Goal: Find specific page/section: Find specific page/section

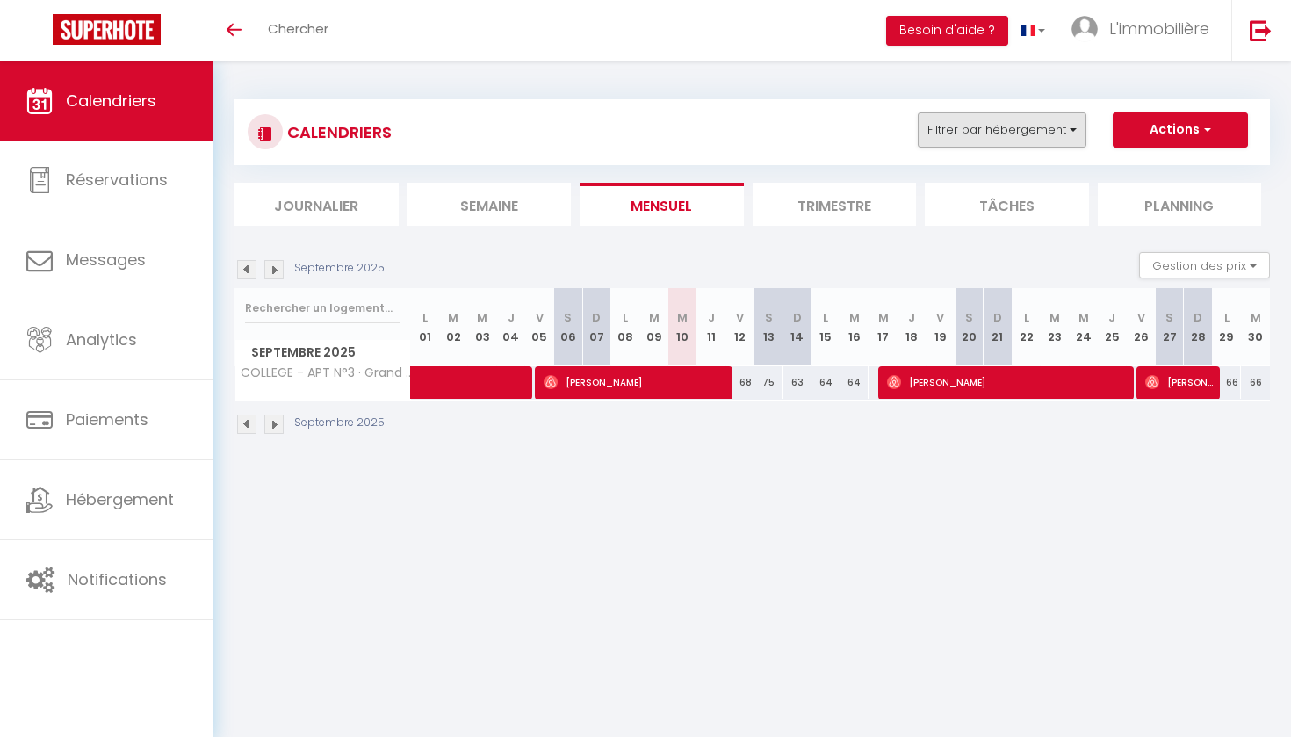
click at [982, 138] on button "Filtrer par hébergement" at bounding box center [1002, 129] width 169 height 35
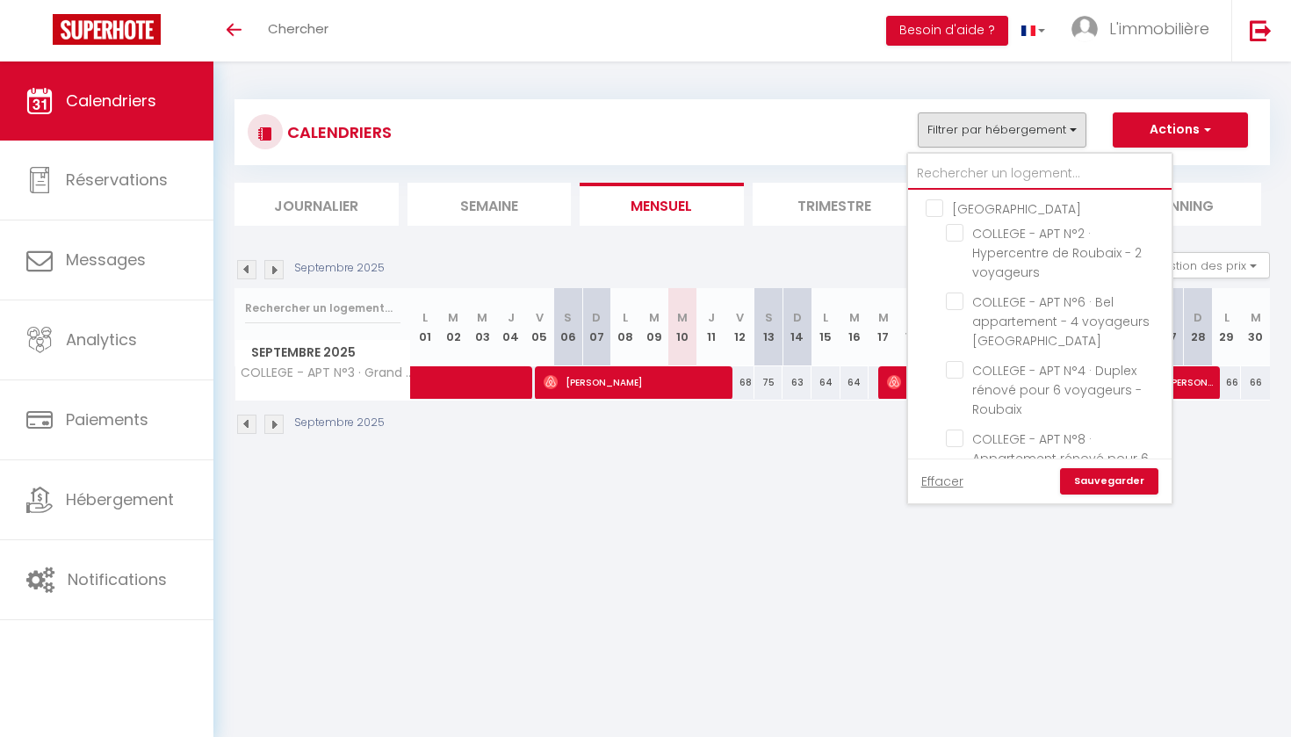
click at [967, 166] on input "text" at bounding box center [1039, 174] width 263 height 32
type input "w"
checkbox input "false"
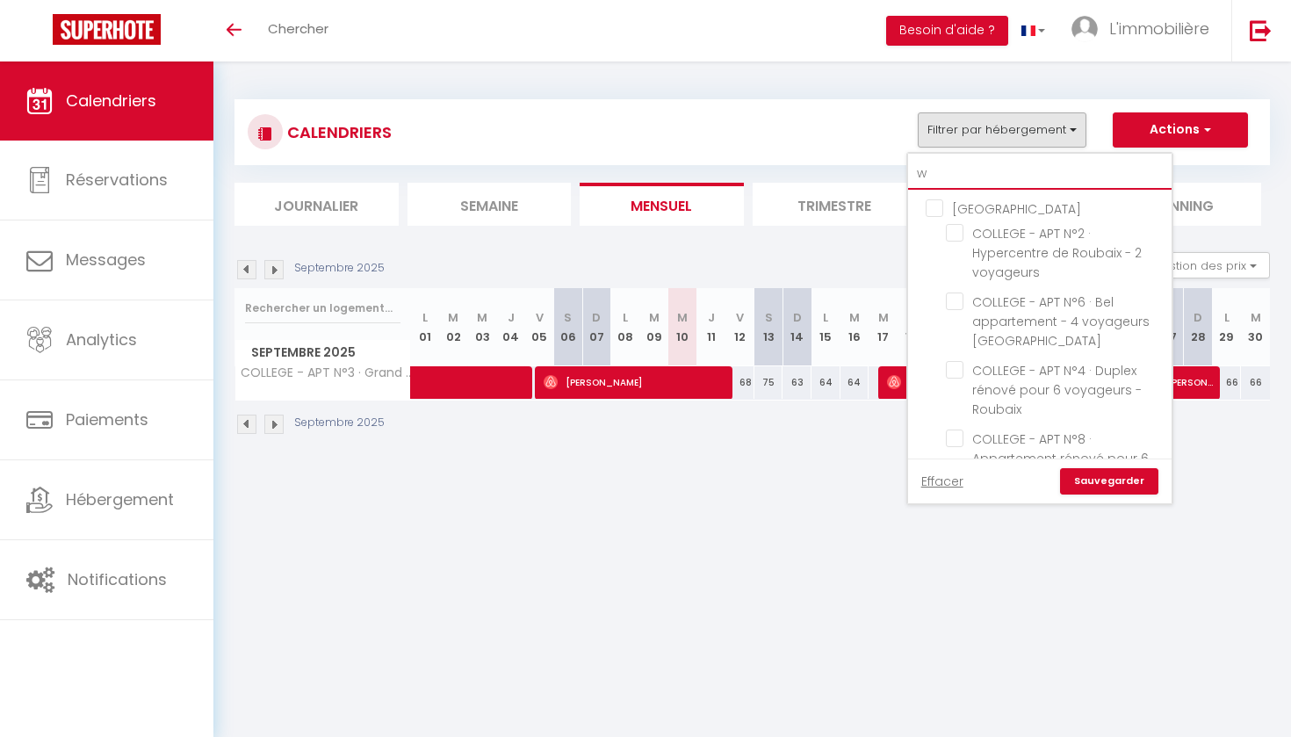
checkbox input "false"
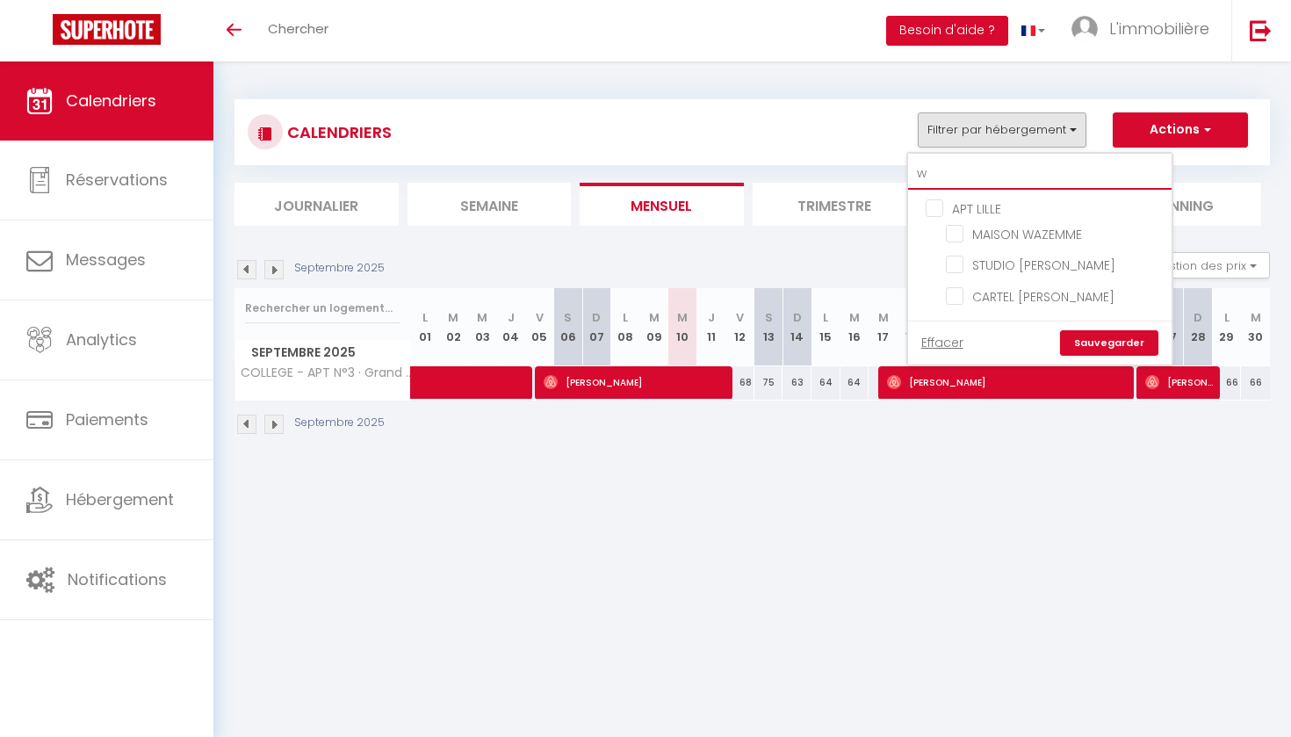
type input "wa"
checkbox input "false"
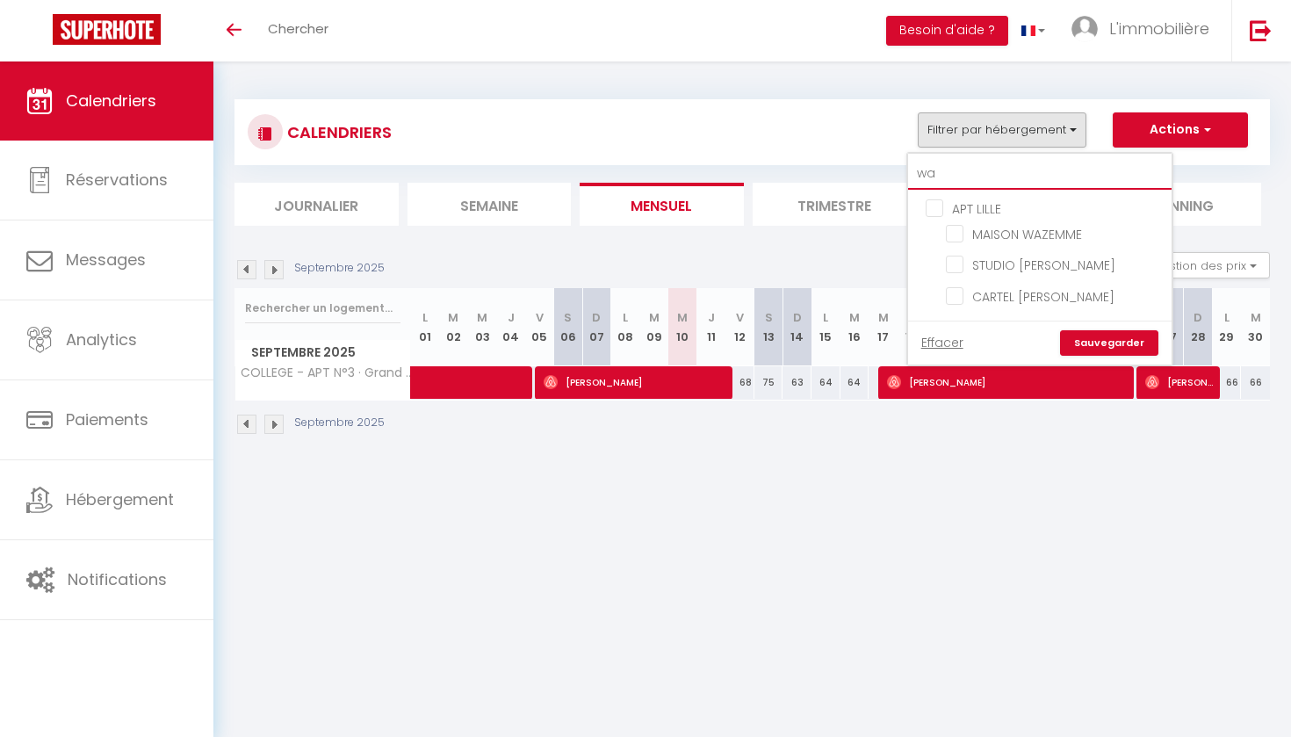
type input "waz"
checkbox input "false"
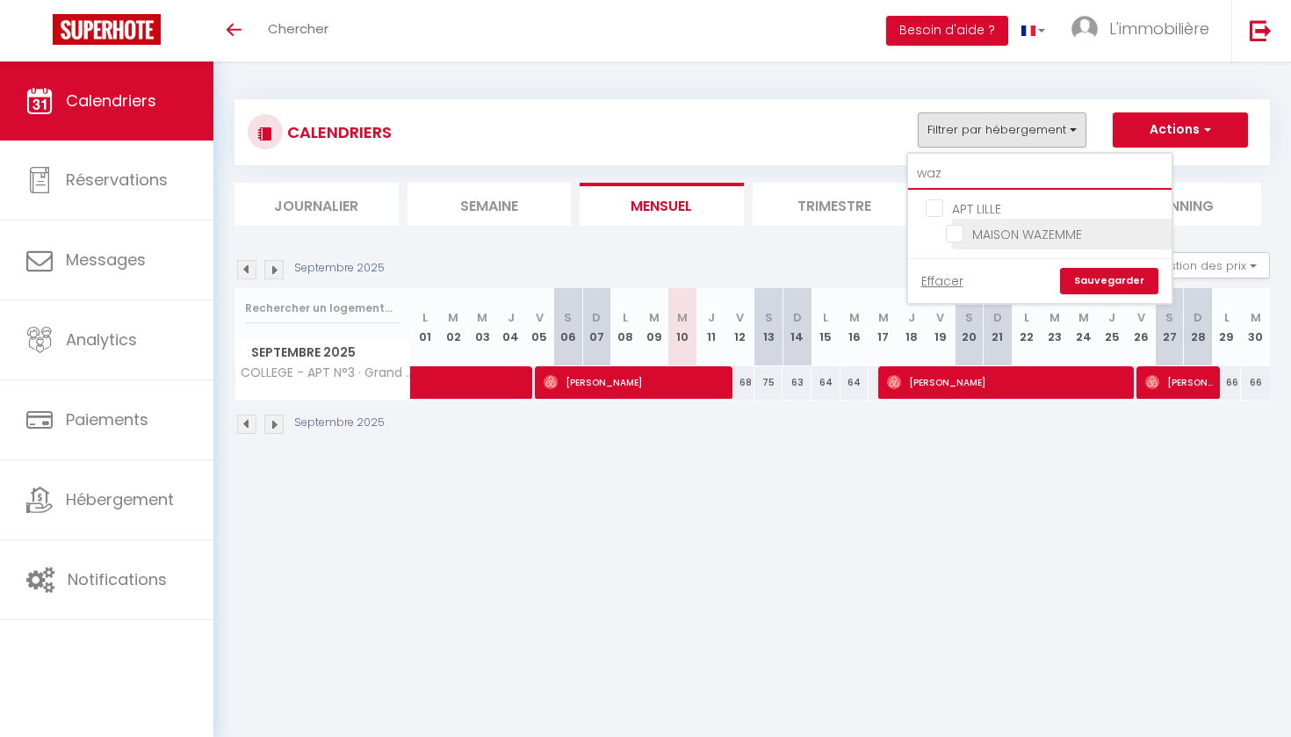
type input "waz"
click at [982, 227] on input "MAISON WAZEMME" at bounding box center [1056, 233] width 220 height 18
checkbox input "true"
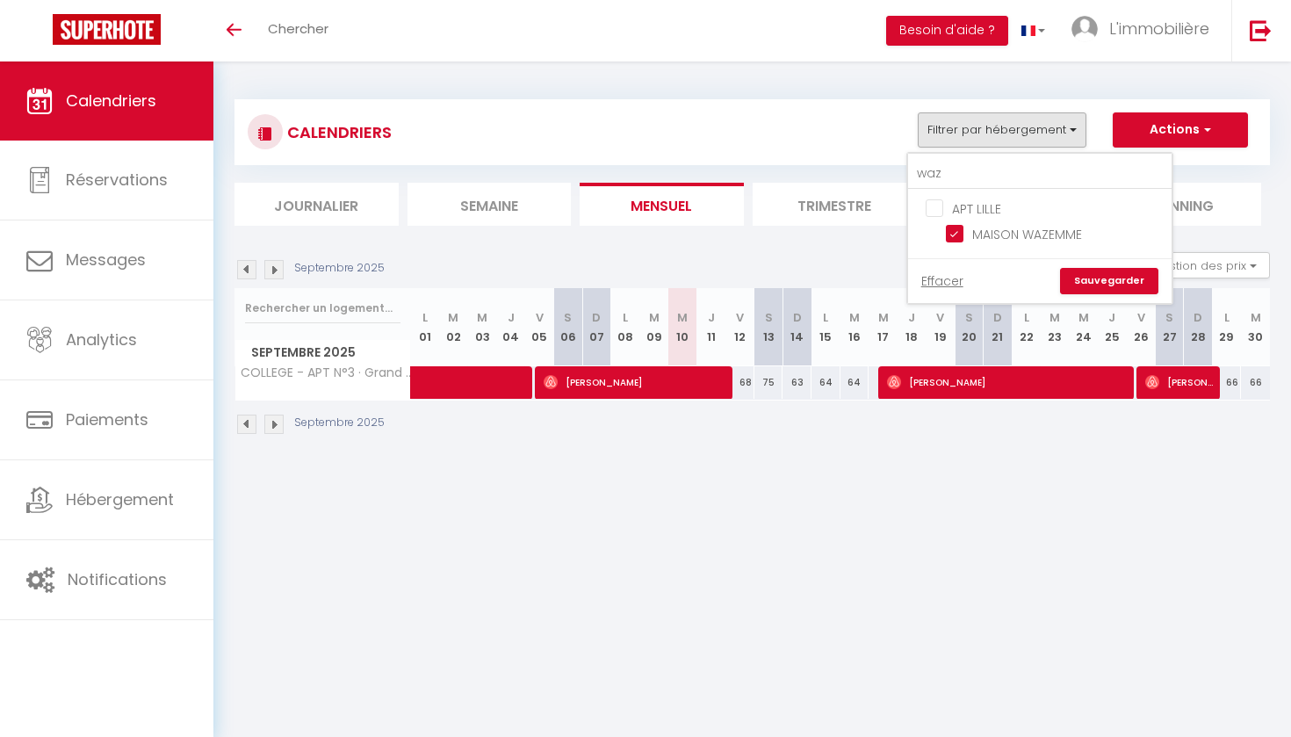
click at [1079, 271] on link "Sauvegarder" at bounding box center [1109, 281] width 98 height 26
